Goal: Find specific page/section: Find specific page/section

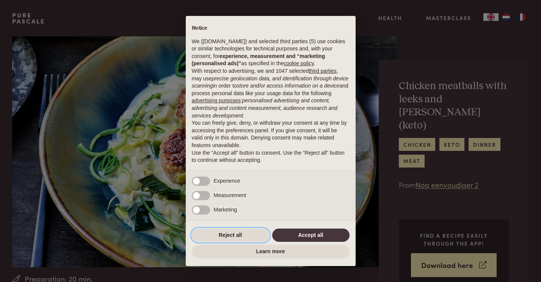
click at [242, 230] on button "Reject all" at bounding box center [230, 236] width 77 height 14
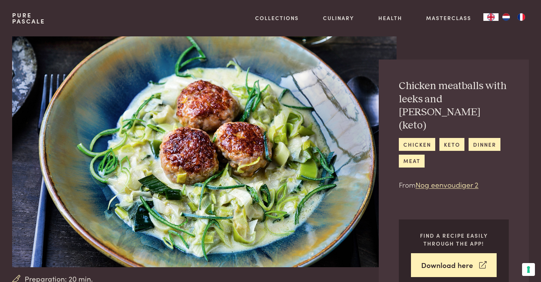
click at [505, 15] on img "NL" at bounding box center [506, 17] width 9 height 8
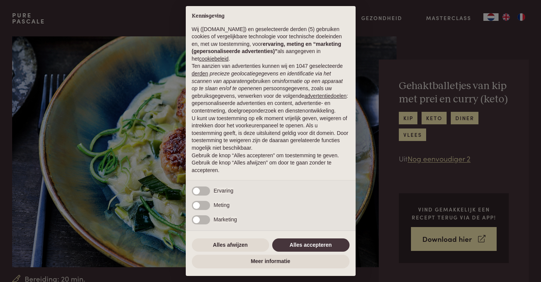
scroll to position [5, 0]
click at [241, 246] on button "Alles afwijzen" at bounding box center [230, 245] width 77 height 14
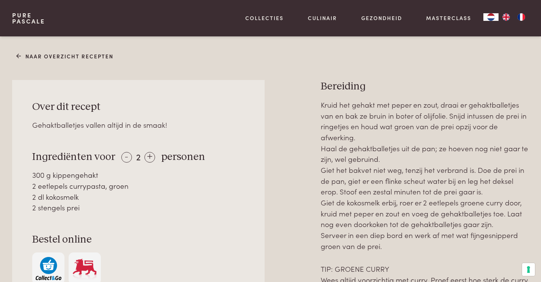
scroll to position [299, 0]
